Goal: Book appointment/travel/reservation

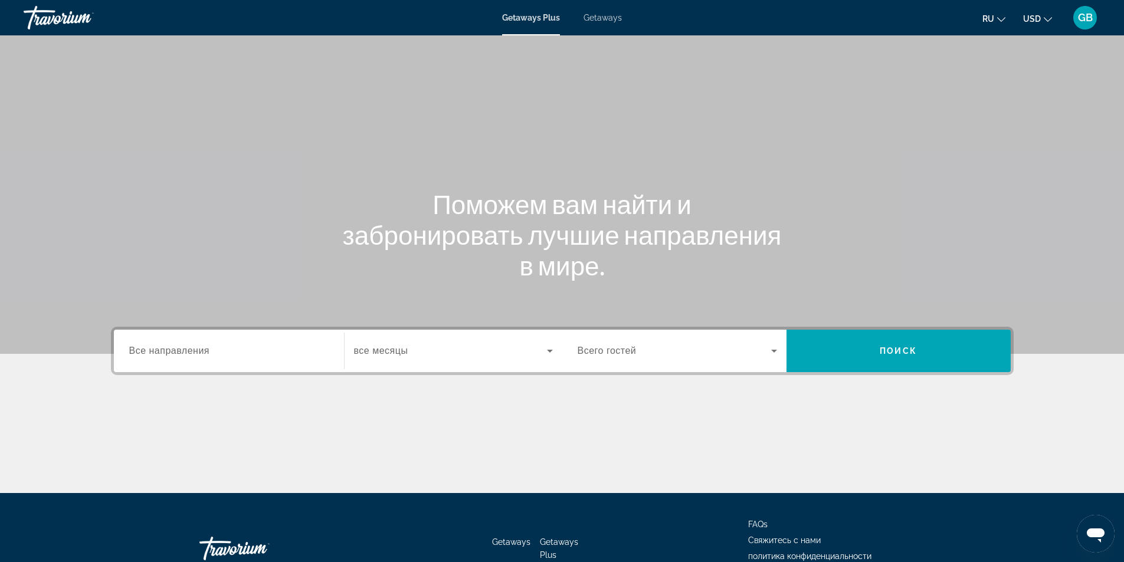
click at [217, 361] on div "Search widget" at bounding box center [228, 352] width 199 height 34
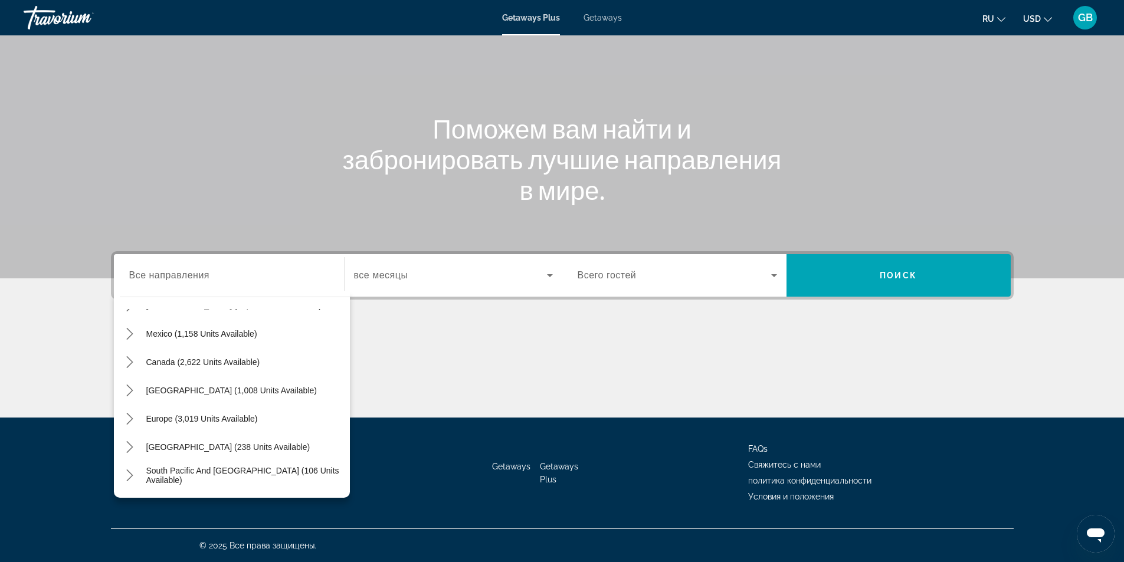
scroll to position [61, 0]
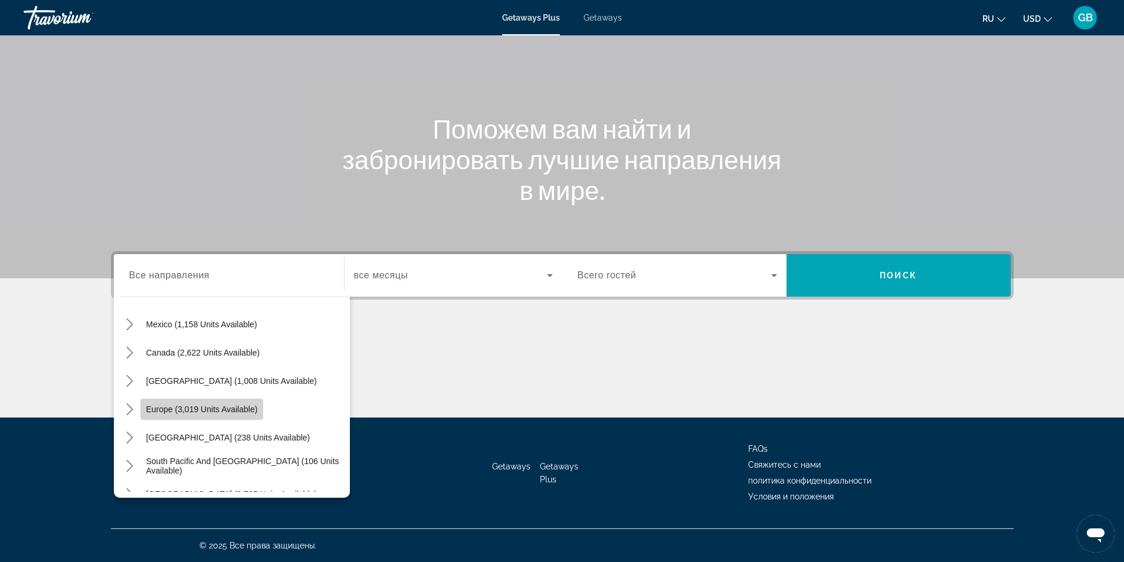
click at [234, 408] on span "Europe (3,019 units available)" at bounding box center [202, 409] width 112 height 9
type input "**********"
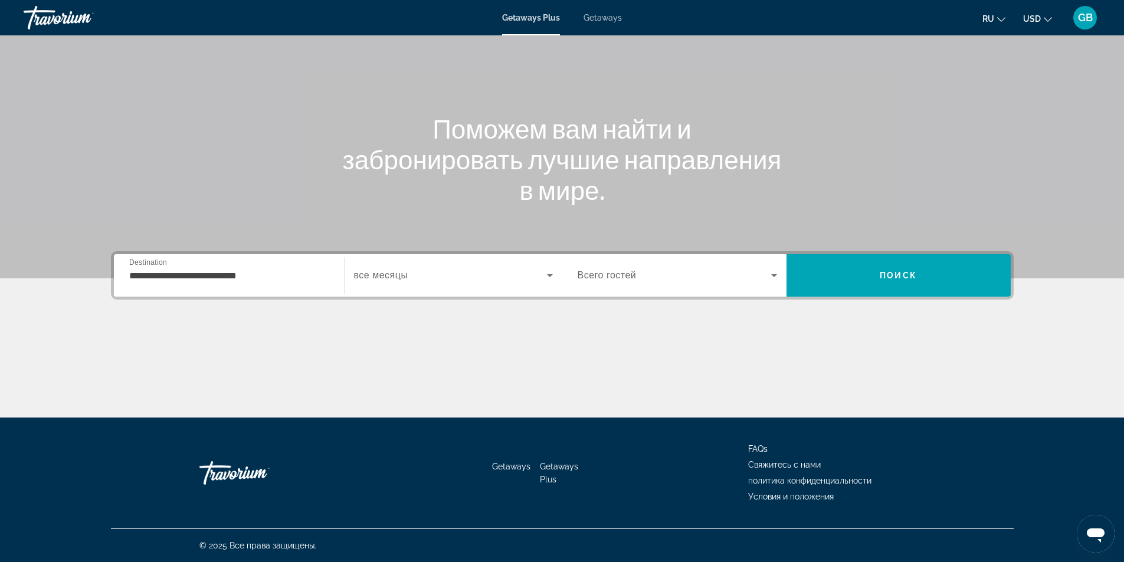
click at [416, 283] on div "Search widget" at bounding box center [453, 275] width 199 height 33
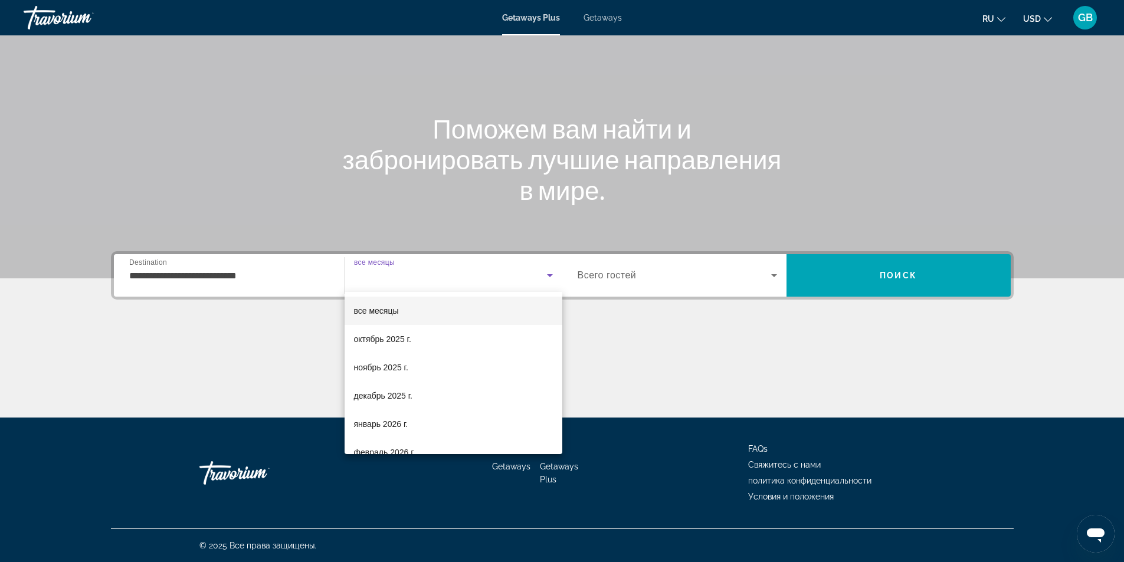
click at [389, 316] on span "все месяцы" at bounding box center [376, 311] width 45 height 14
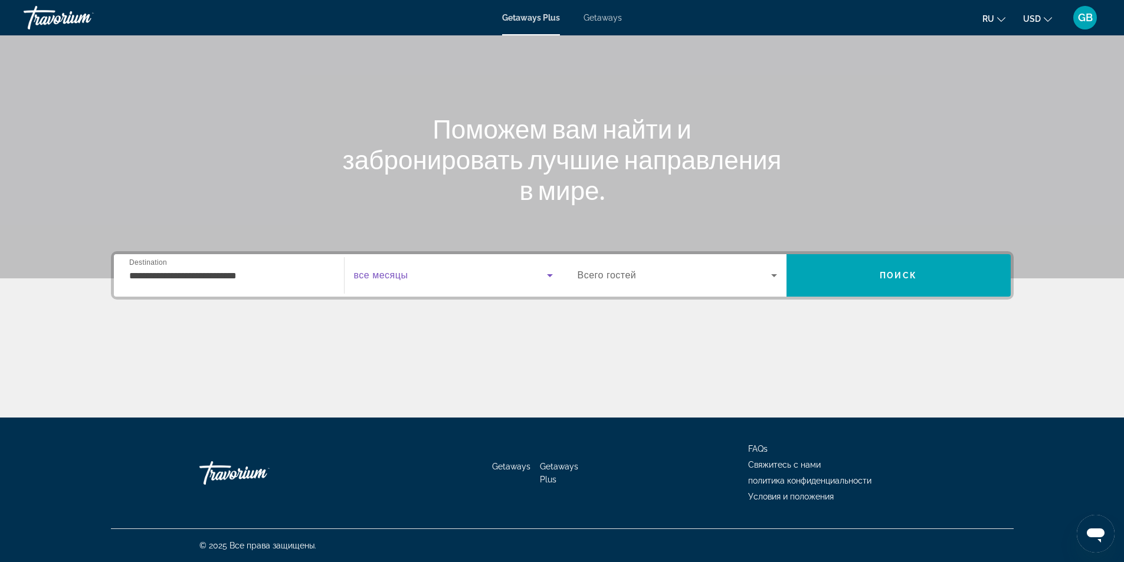
click at [606, 280] on span "Всего гостей" at bounding box center [607, 275] width 59 height 10
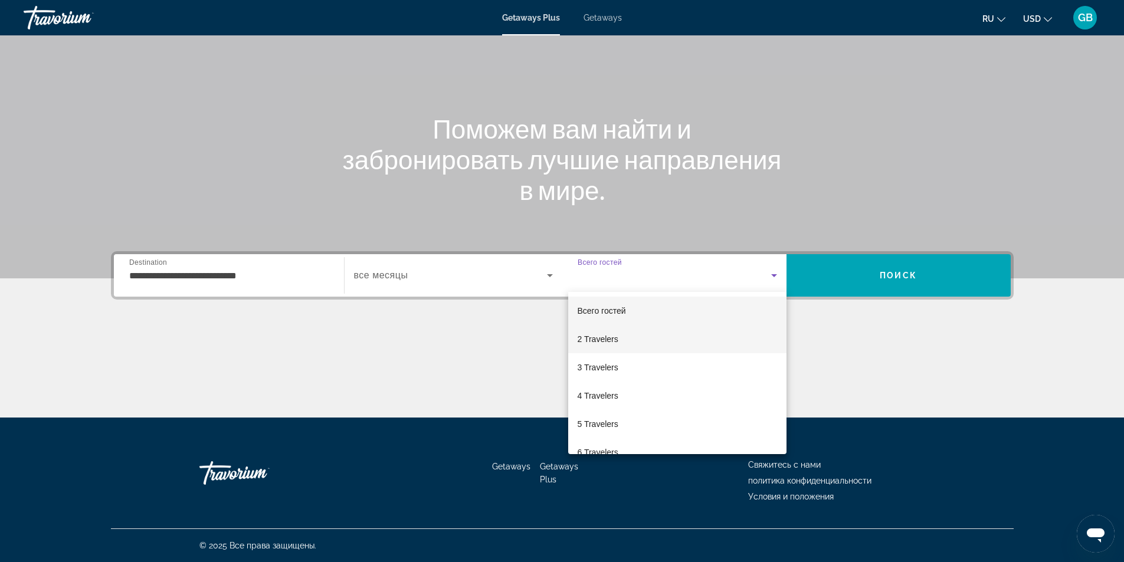
click at [608, 337] on span "2 Travelers" at bounding box center [598, 339] width 41 height 14
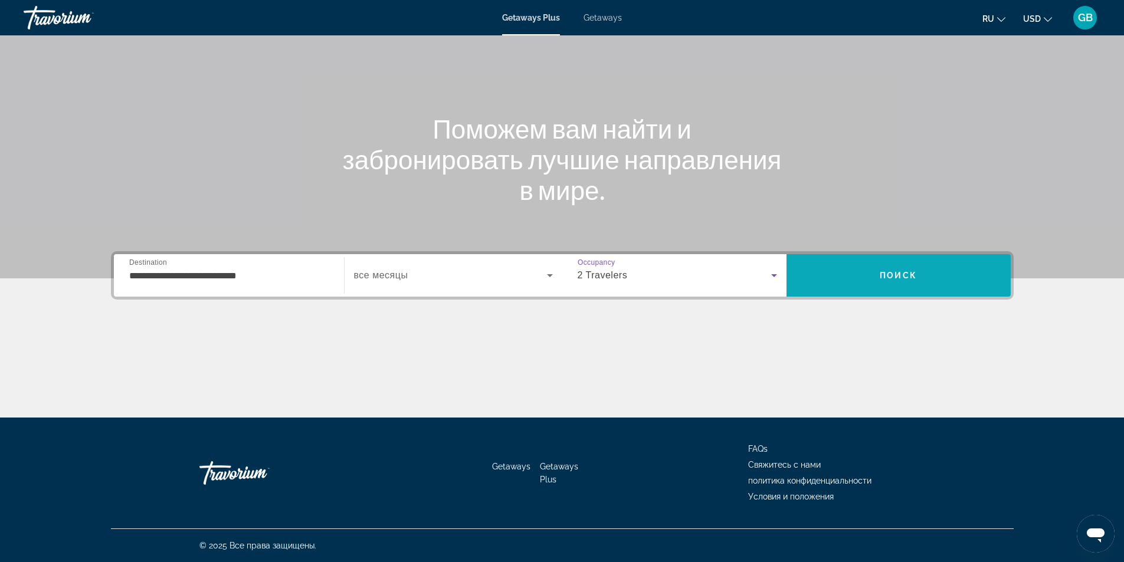
click at [873, 269] on span "Search" at bounding box center [899, 275] width 224 height 28
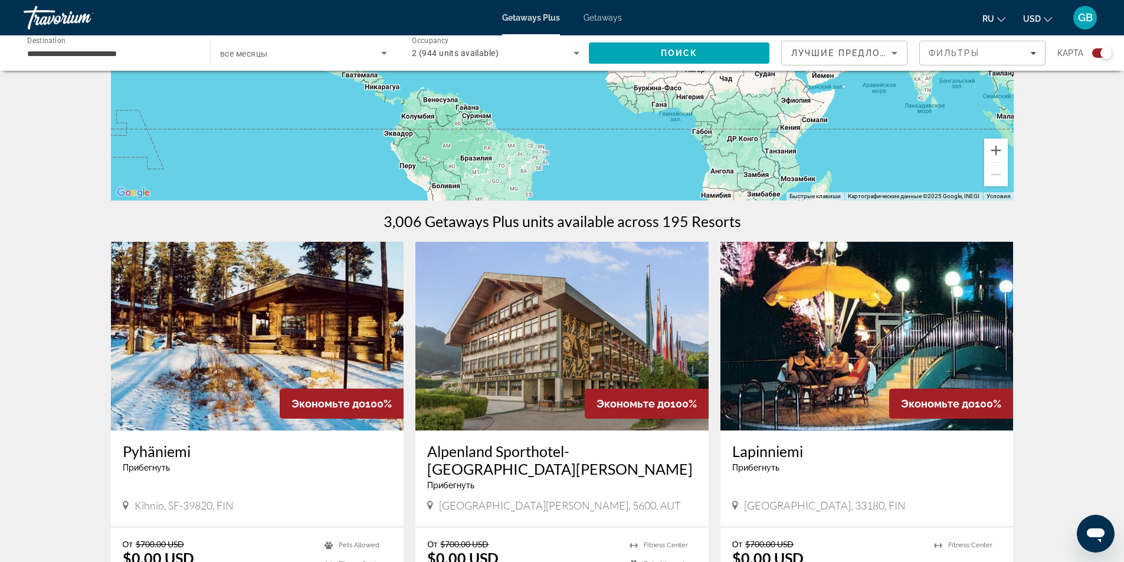
scroll to position [413, 0]
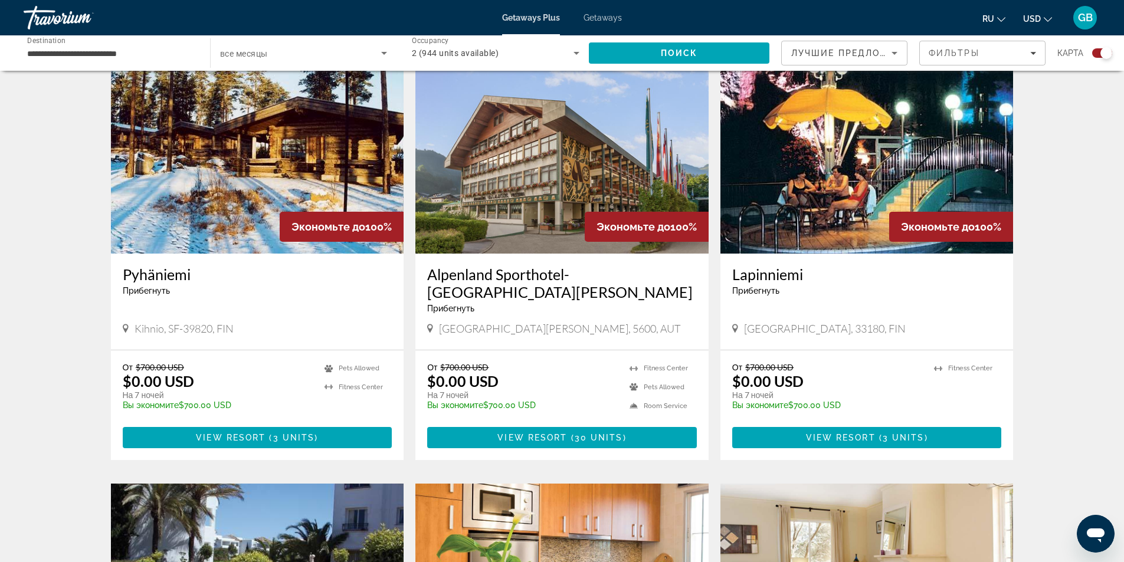
click at [290, 50] on span "Search widget" at bounding box center [300, 53] width 161 height 14
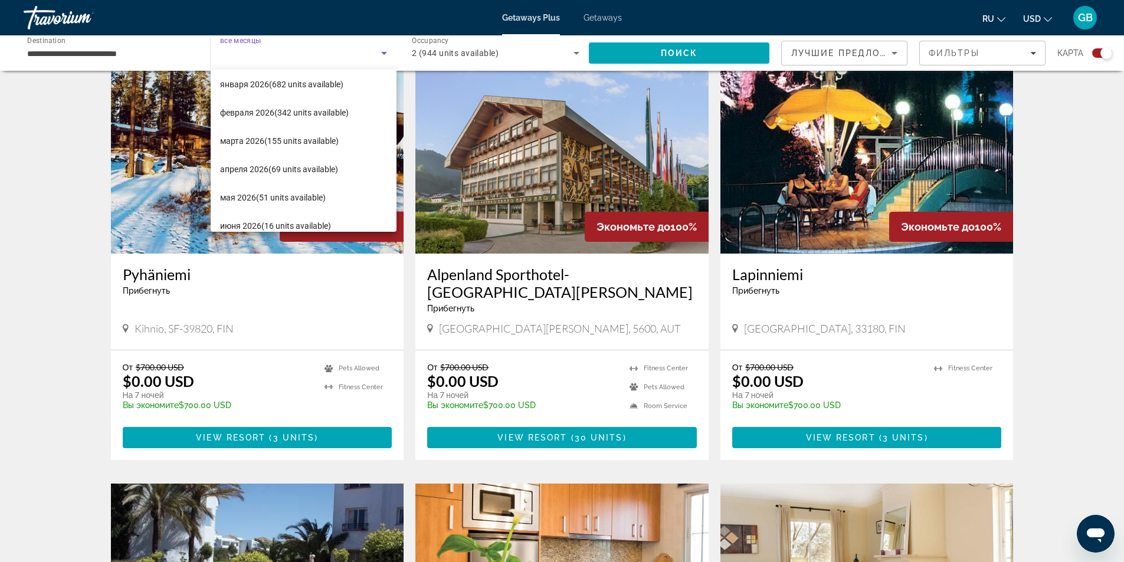
scroll to position [118, 0]
click at [270, 141] on span "марта 2026 (155 units available)" at bounding box center [279, 140] width 119 height 14
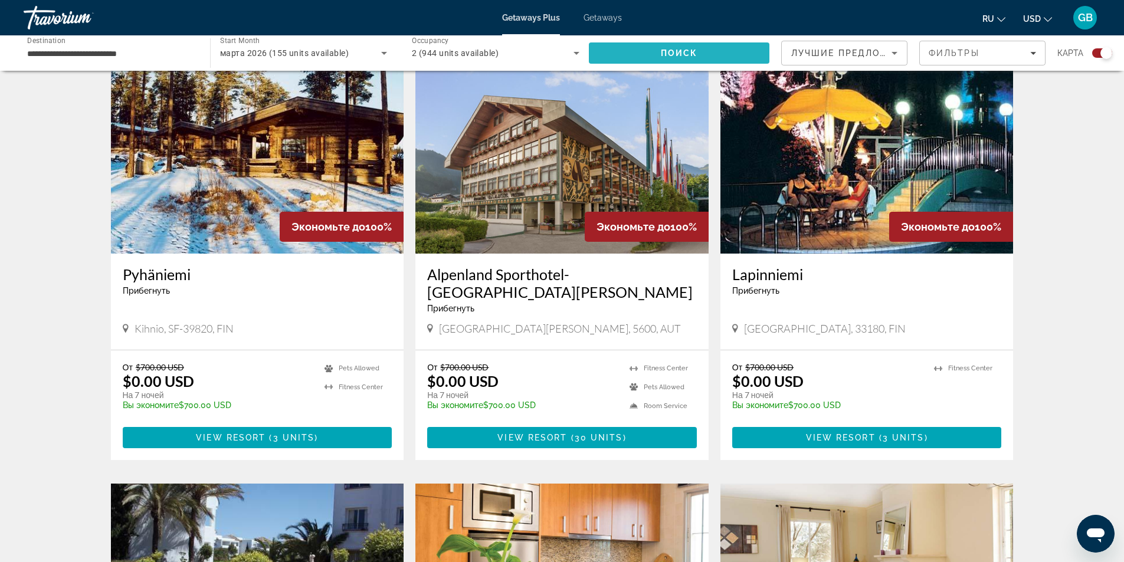
click at [675, 52] on span "Поиск" at bounding box center [679, 52] width 37 height 9
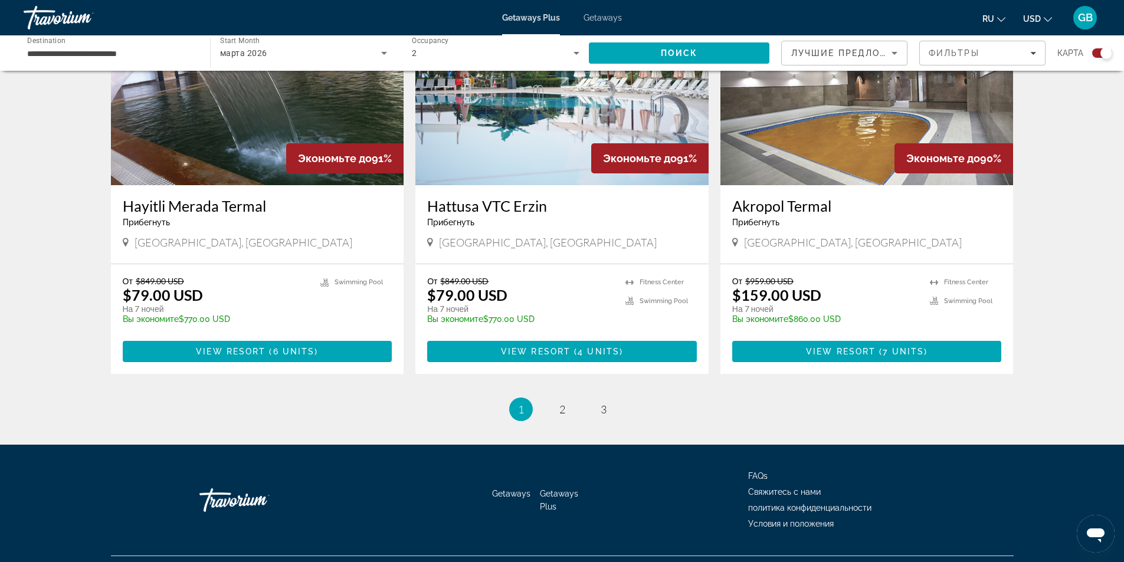
scroll to position [1713, 0]
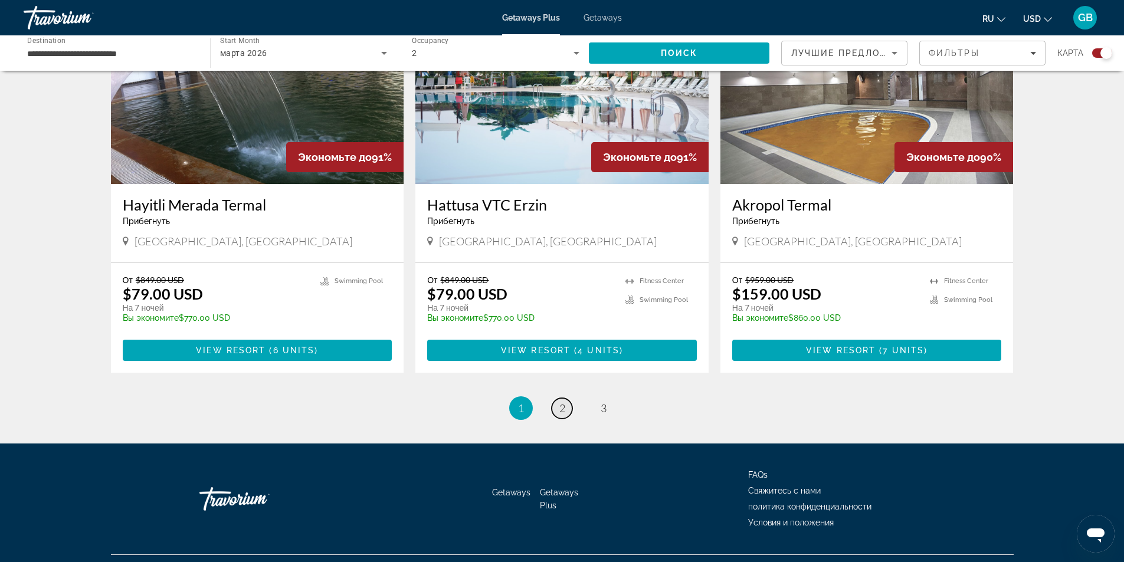
click at [568, 398] on link "page 2" at bounding box center [562, 408] width 21 height 21
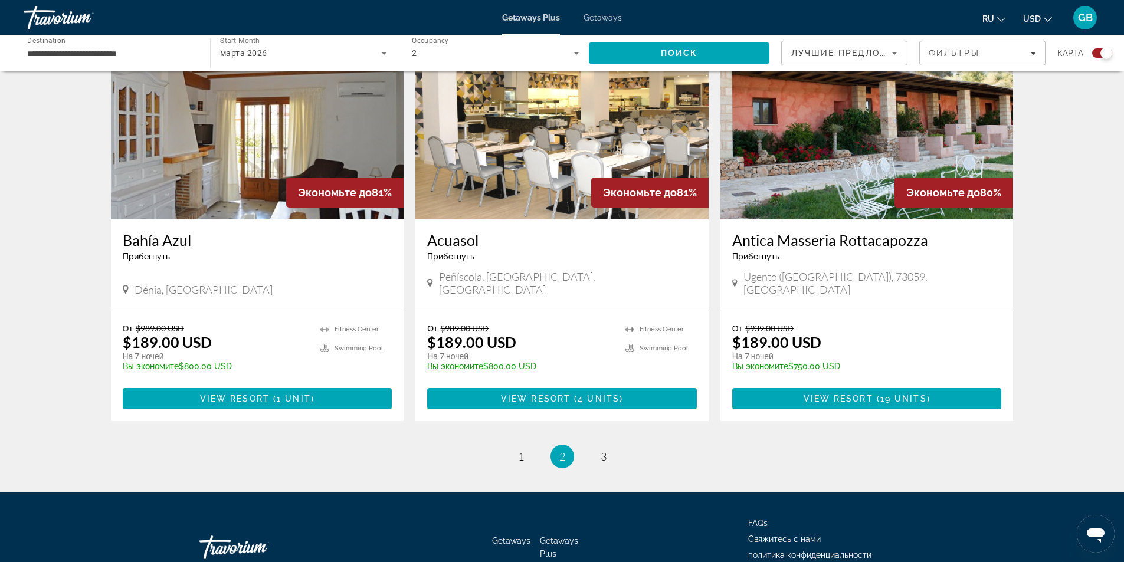
scroll to position [1713, 0]
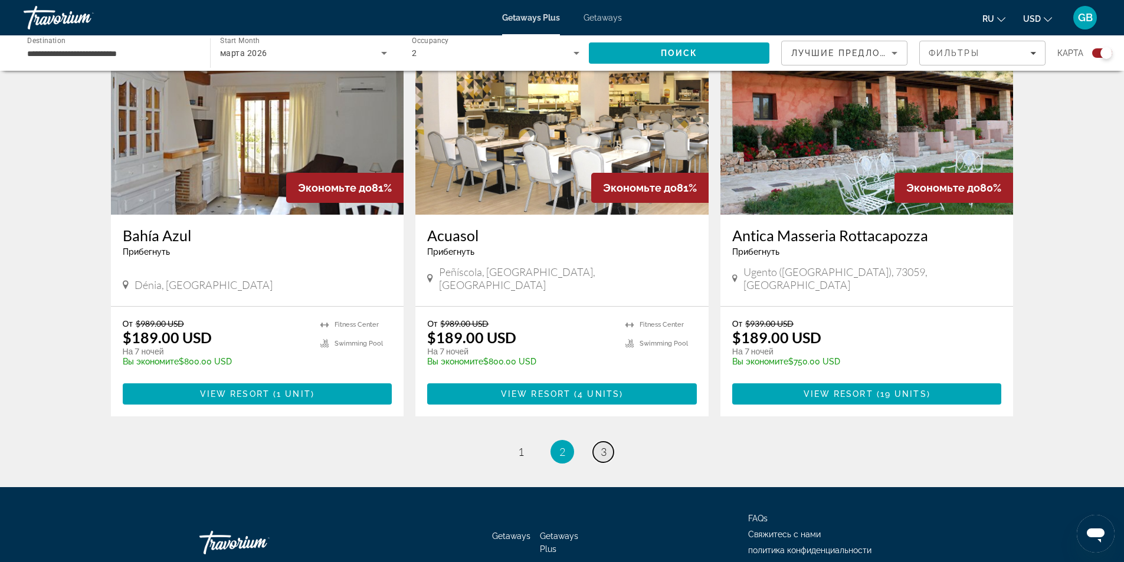
click at [604, 446] on span "3" at bounding box center [604, 452] width 6 height 13
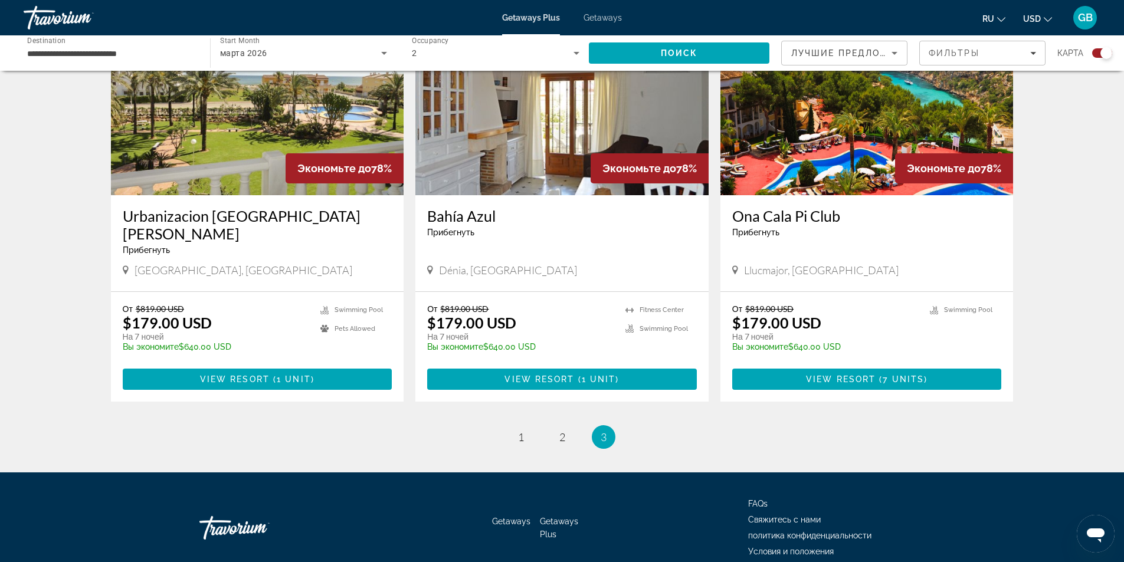
scroll to position [1713, 0]
